Goal: Task Accomplishment & Management: Use online tool/utility

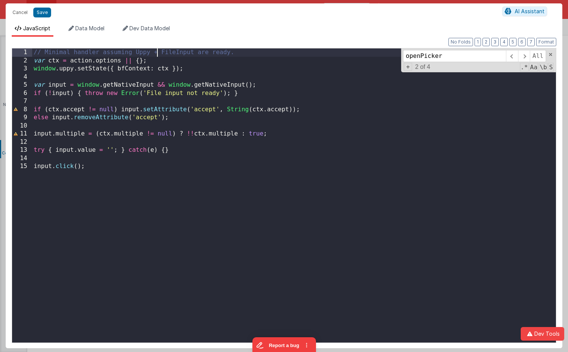
click at [157, 53] on div "// Minimal handler assuming Uppy + FileInput are ready. var ctx = action . opti…" at bounding box center [293, 203] width 523 height 310
click at [240, 52] on div "// Minimal handler assuming Uppy + FileInput are ready. var ctx = action . opti…" at bounding box center [293, 203] width 523 height 310
drag, startPoint x: 132, startPoint y: 55, endPoint x: 122, endPoint y: 54, distance: 9.8
click at [122, 54] on div "// Minimal handler assuming Uppy + FileInput are ready. var ctx = action . opti…" at bounding box center [293, 203] width 523 height 310
drag, startPoint x: 150, startPoint y: 62, endPoint x: 134, endPoint y: 62, distance: 15.5
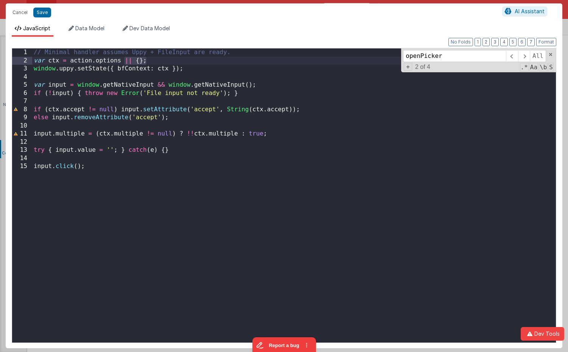
click at [123, 62] on div "// Minimal handler assumes Uppy + FileInput are ready. var ctx = action . optio…" at bounding box center [293, 203] width 523 height 310
click at [96, 68] on div "// Minimal handler assumes Uppy + FileInput are ready. var ctx = action . optio…" at bounding box center [293, 203] width 523 height 310
click at [132, 67] on div "// Minimal handler assumes Uppy + FileInput are ready. var ctx = action . optio…" at bounding box center [293, 203] width 523 height 310
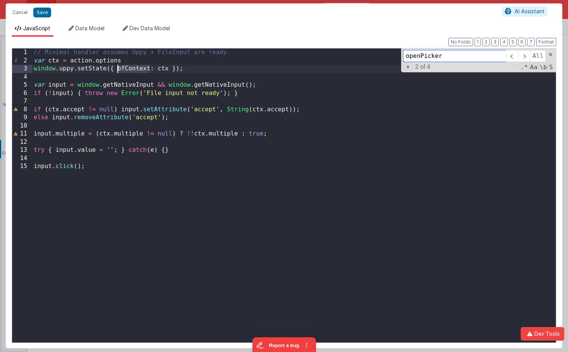
type input "bfContext"
click at [43, 14] on button "Save" at bounding box center [42, 13] width 18 height 10
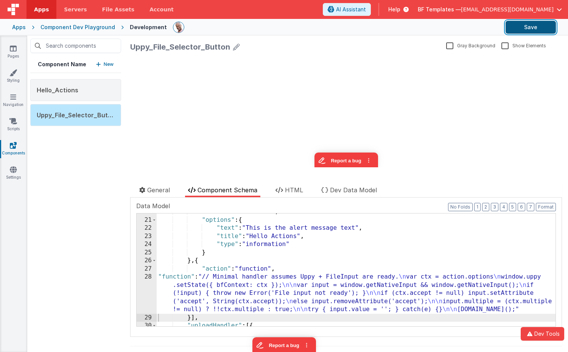
click at [529, 29] on button "Save" at bounding box center [530, 27] width 50 height 13
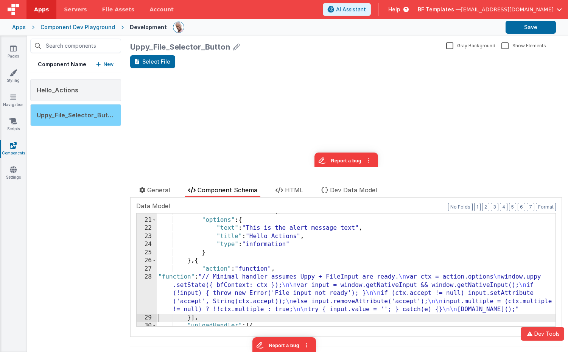
click at [85, 111] on span "Uppy_File_Selector_Button" at bounding box center [77, 115] width 81 height 8
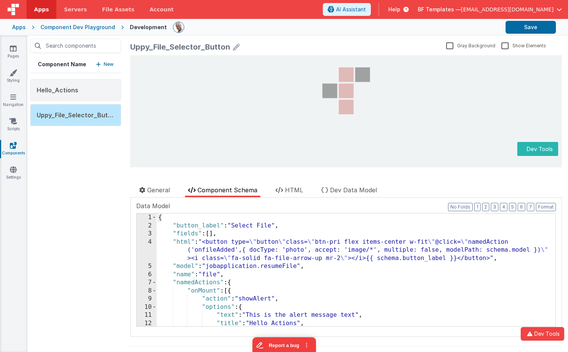
click at [175, 51] on div "Uppy_File_Selector_Button" at bounding box center [180, 47] width 100 height 11
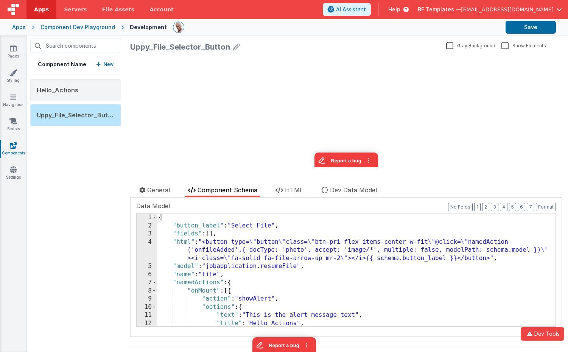
click at [234, 45] on icon at bounding box center [236, 47] width 7 height 11
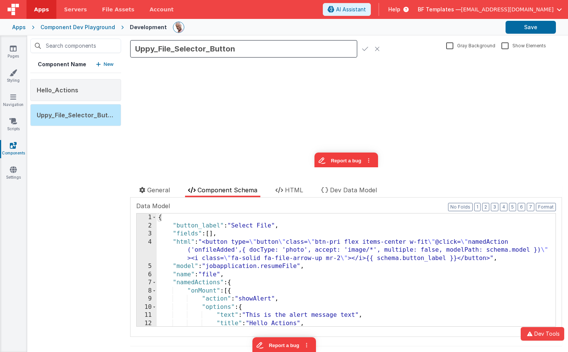
click at [315, 77] on div "update page model (See schema to hide after dev) { "component": { "comp": { "fi…" at bounding box center [345, 113] width 431 height 107
click at [378, 50] on icon at bounding box center [376, 48] width 5 height 11
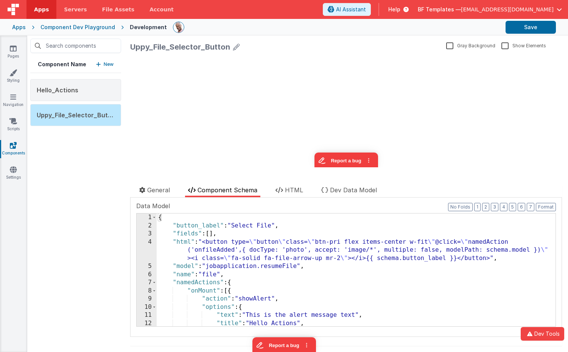
click at [104, 66] on p "New" at bounding box center [109, 64] width 10 height 8
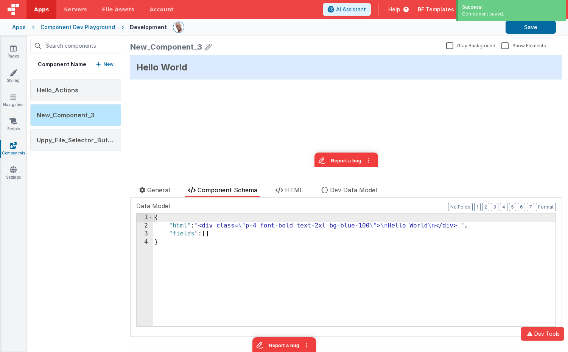
click at [208, 48] on icon at bounding box center [208, 47] width 7 height 11
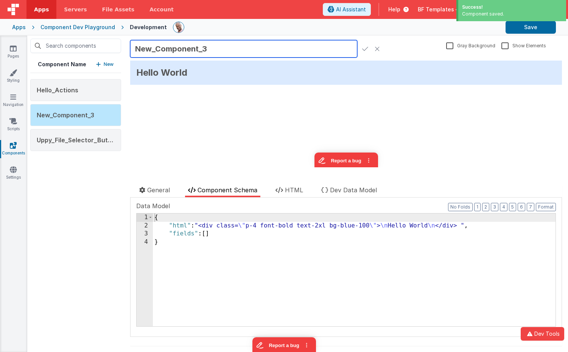
drag, startPoint x: 206, startPoint y: 48, endPoint x: 113, endPoint y: 47, distance: 93.0
click at [113, 47] on div "Component Name New Hello_Actions New_Component_3 Uppy_File_Selector_Button New_…" at bounding box center [297, 194] width 540 height 316
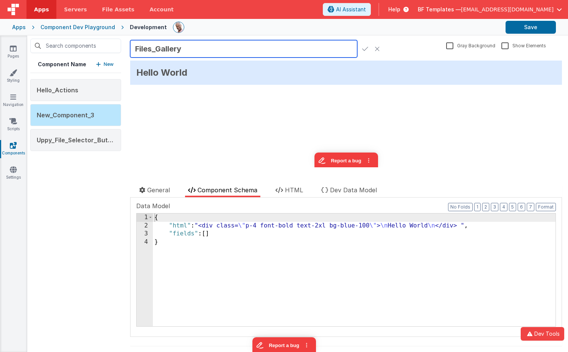
type input "Files_Gallery"
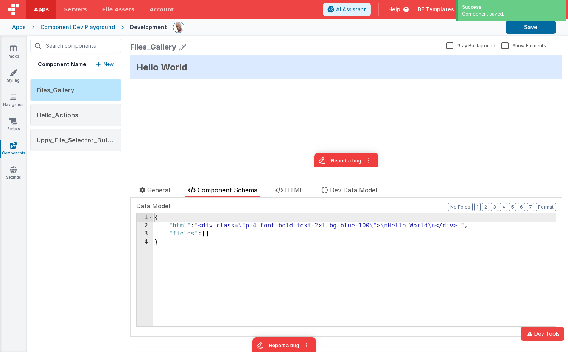
click at [107, 64] on p "New" at bounding box center [109, 64] width 10 height 8
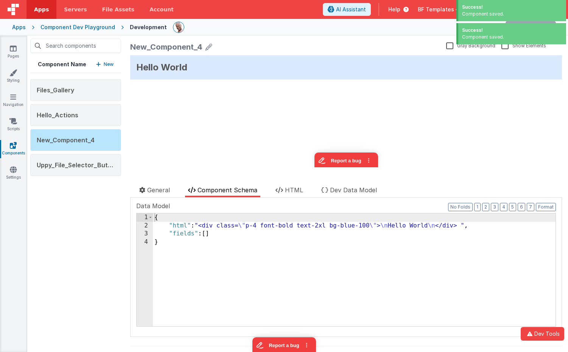
click at [212, 50] on div "New_Component_4" at bounding box center [286, 47] width 313 height 11
click at [208, 47] on icon at bounding box center [208, 47] width 7 height 11
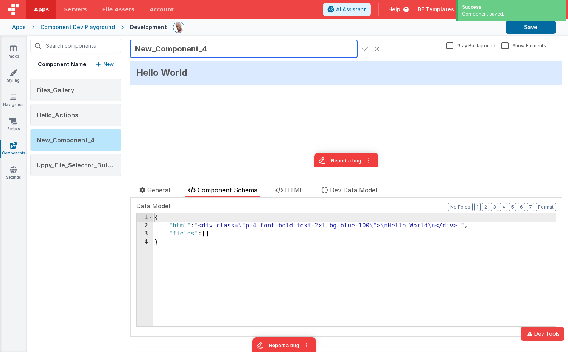
drag, startPoint x: 219, startPoint y: 49, endPoint x: 65, endPoint y: 40, distance: 154.1
click at [65, 40] on div "Component Name New Files_Gallery Hello_Actions New_Component_4 Uppy_File_Select…" at bounding box center [297, 194] width 540 height 316
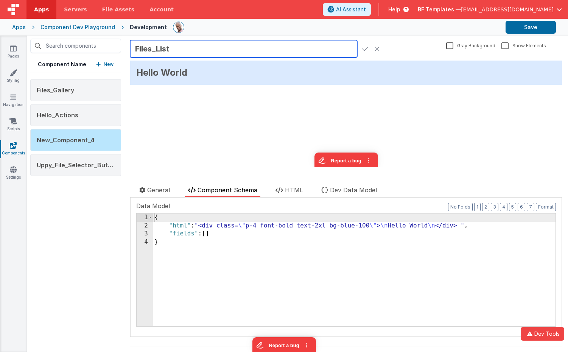
type input "Files_List"
click at [365, 48] on icon at bounding box center [365, 48] width 6 height 11
